Goal: Task Accomplishment & Management: Manage account settings

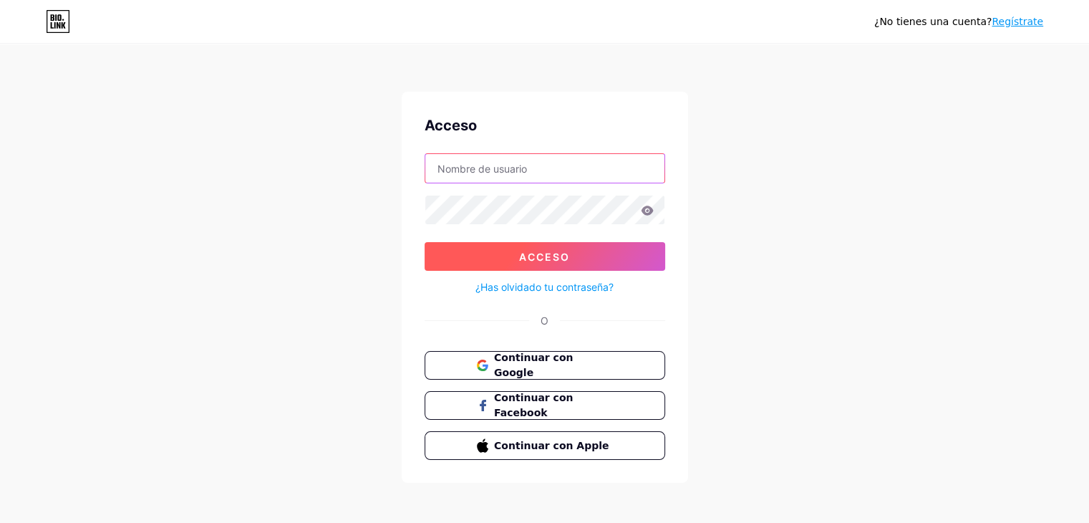
type input "[EMAIL_ADDRESS][DOMAIN_NAME]"
click at [498, 256] on button "Acceso" at bounding box center [545, 256] width 241 height 29
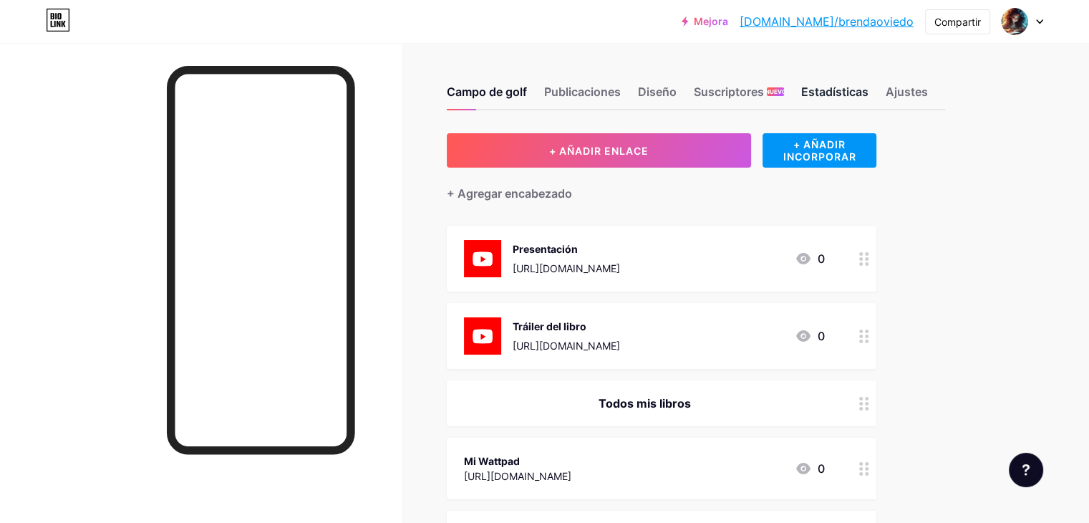
click at [869, 90] on font "Estadísticas" at bounding box center [834, 92] width 67 height 14
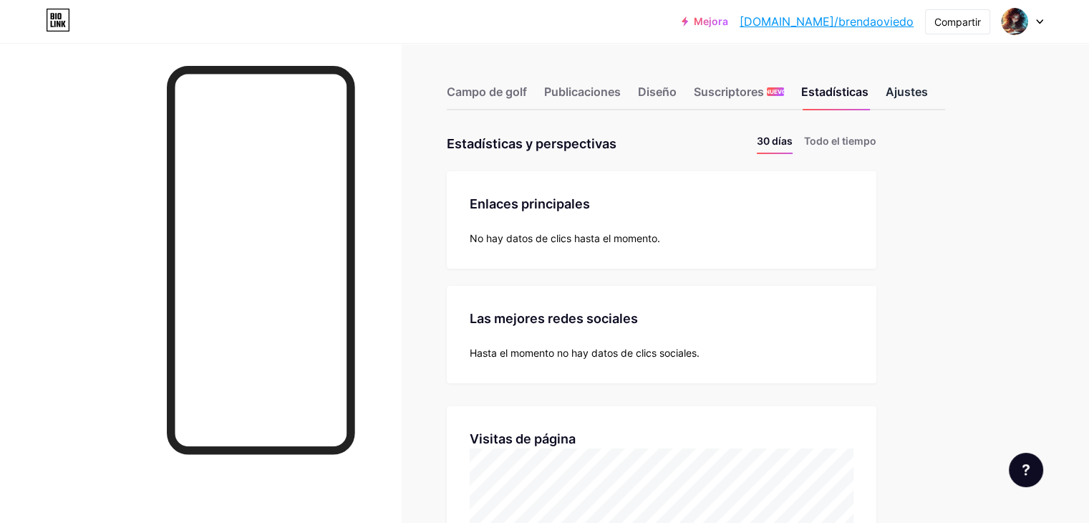
click at [928, 100] on div "Ajustes" at bounding box center [907, 96] width 42 height 26
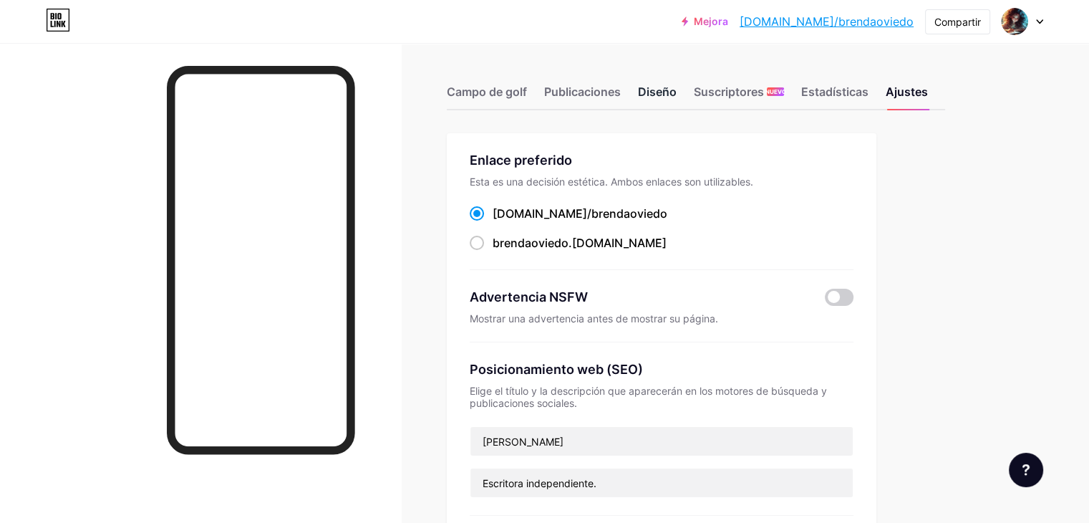
click at [677, 95] on font "Diseño" at bounding box center [657, 92] width 39 height 14
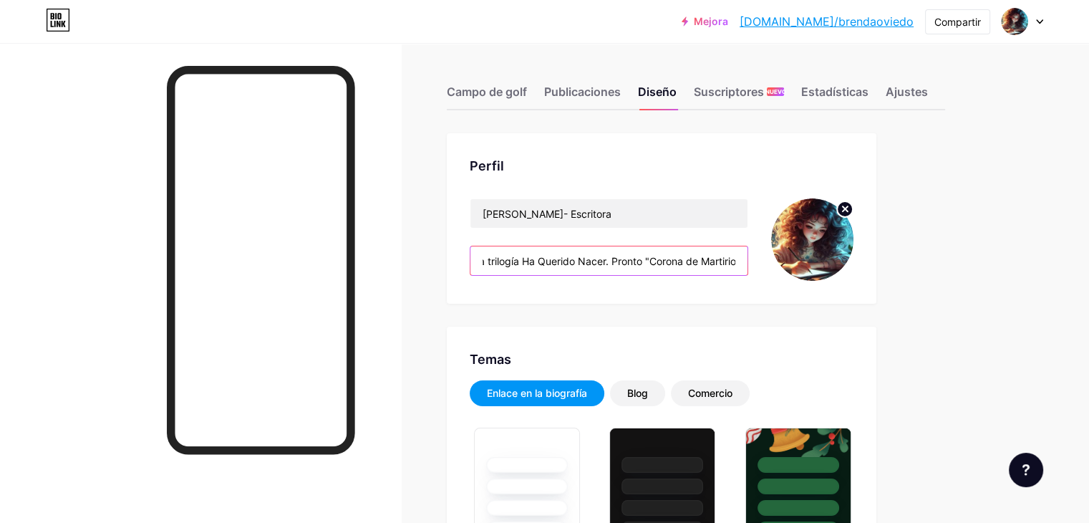
scroll to position [0, 62]
drag, startPoint x: 539, startPoint y: 259, endPoint x: 825, endPoint y: 262, distance: 286.5
click at [825, 262] on div "[PERSON_NAME]- Escritora Autora de la trilogía Ha Querido Nacer. Pronto "Corona…" at bounding box center [662, 239] width 384 height 82
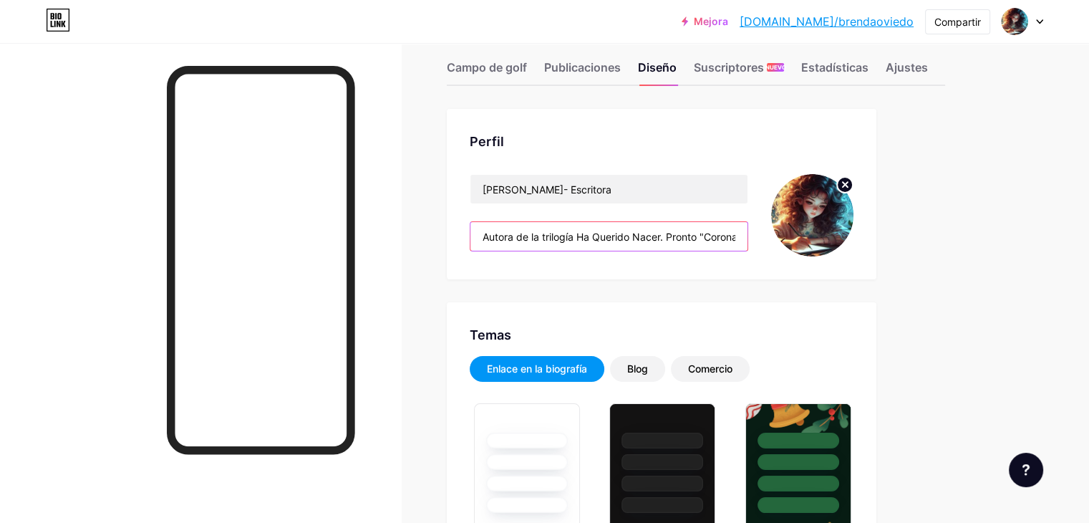
scroll to position [0, 0]
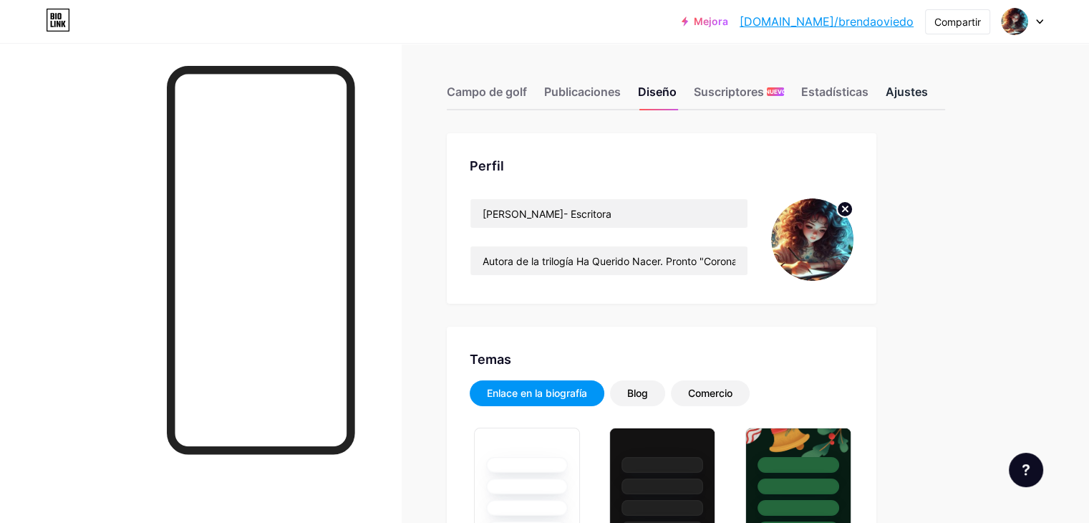
click at [928, 86] on font "Ajustes" at bounding box center [907, 92] width 42 height 14
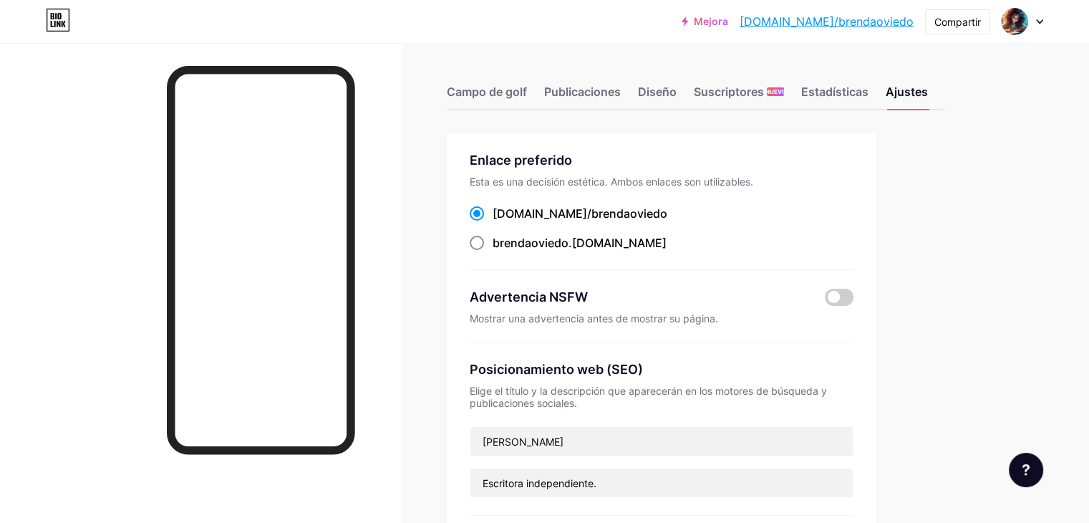
click at [544, 240] on label "brendaoviedo .[DOMAIN_NAME]" at bounding box center [568, 242] width 197 height 17
click at [502, 251] on input "brendaoviedo .[DOMAIN_NAME]" at bounding box center [497, 255] width 9 height 9
radio input "true"
click at [484, 209] on span at bounding box center [477, 213] width 14 height 14
click at [502, 222] on input "[DOMAIN_NAME]/ brendaoviedo" at bounding box center [497, 226] width 9 height 9
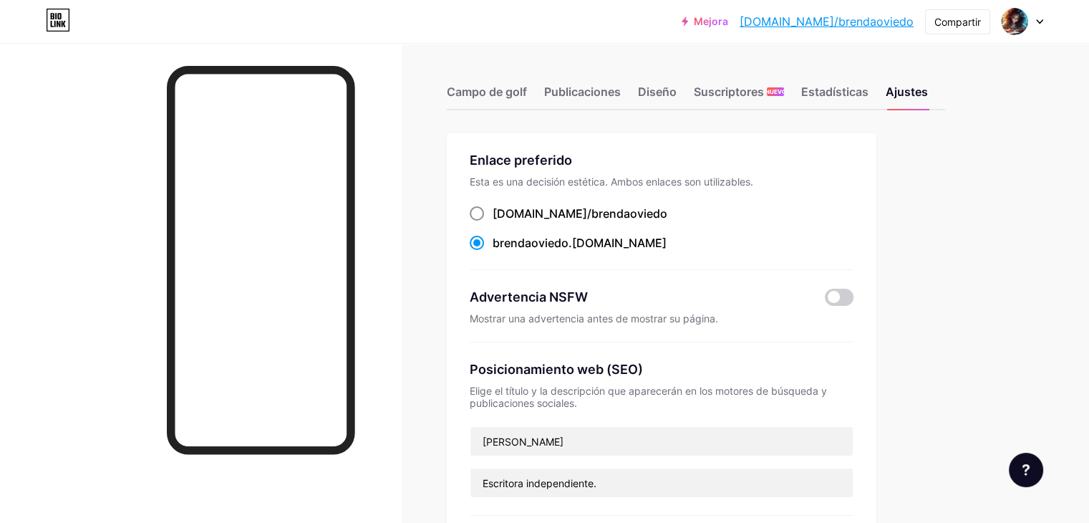
radio input "true"
click at [936, 19] on font "Compartir" at bounding box center [958, 22] width 47 height 12
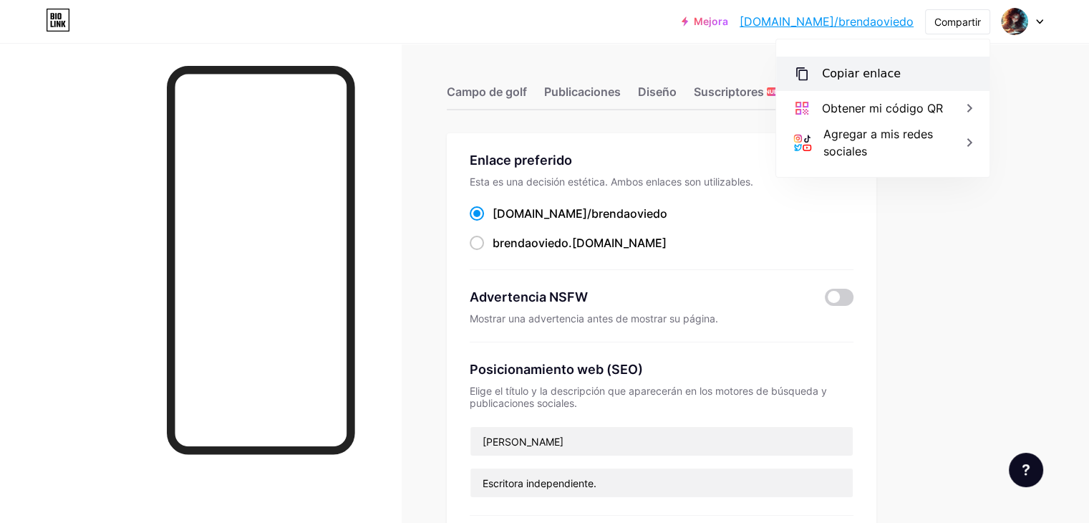
click at [878, 67] on font "Copiar enlace" at bounding box center [861, 74] width 79 height 14
click at [794, 70] on icon at bounding box center [802, 73] width 17 height 17
click at [857, 76] on font "Copiar enlace" at bounding box center [861, 74] width 79 height 14
click at [804, 72] on icon at bounding box center [802, 73] width 17 height 17
click at [594, 24] on div "Mejora [DOMAIN_NAME]/[PERSON_NAME]... [DOMAIN_NAME]/brendaoviedo Compartir Copi…" at bounding box center [544, 22] width 1089 height 26
